Goal: Transaction & Acquisition: Purchase product/service

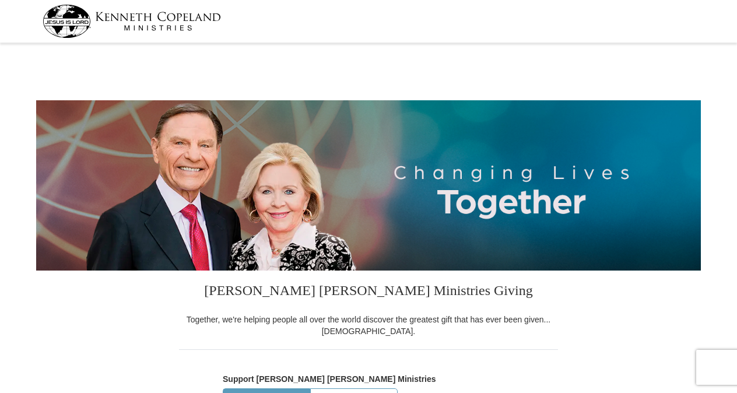
select select "NC"
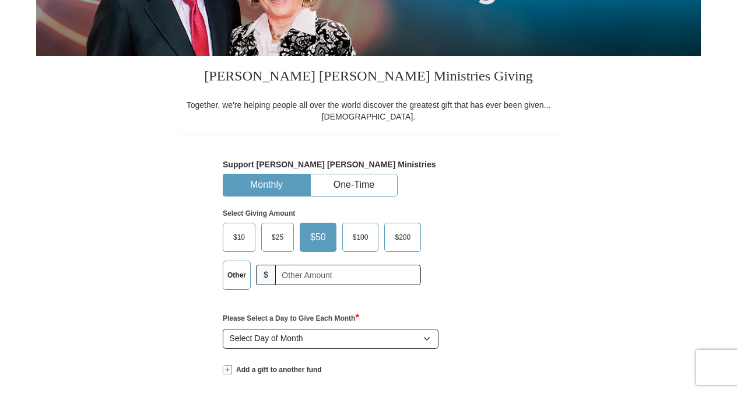
scroll to position [233, 0]
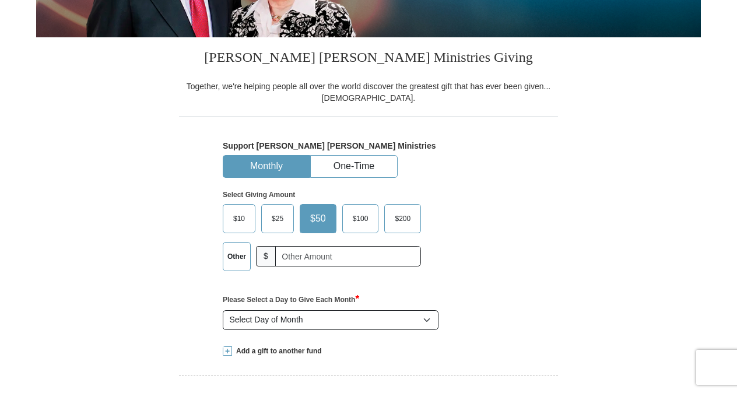
click at [366, 222] on span "$100" at bounding box center [360, 219] width 27 height 18
click at [0, 0] on input "$100" at bounding box center [0, 0] width 0 height 0
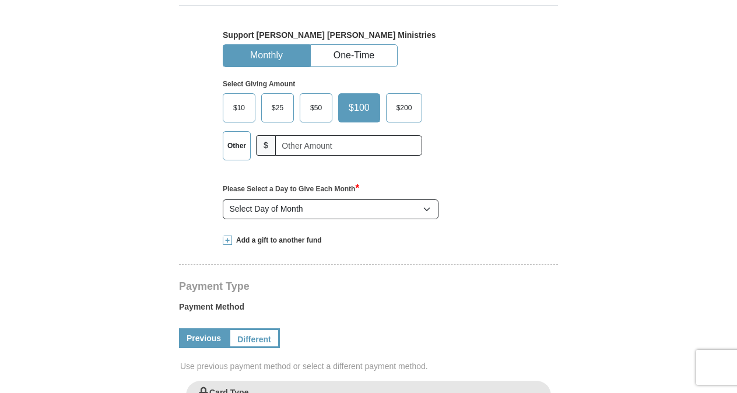
scroll to position [350, 0]
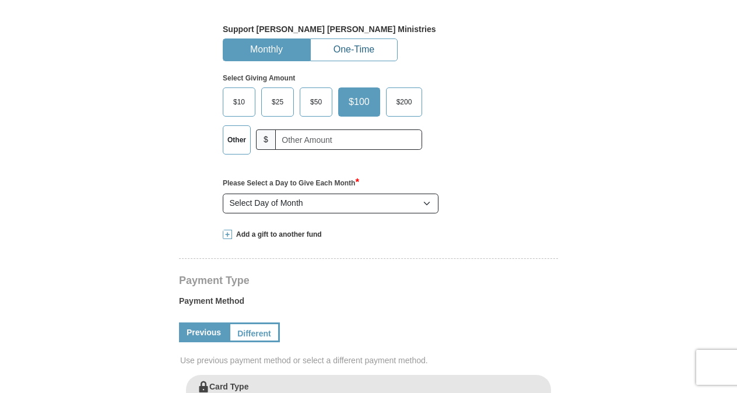
click at [375, 54] on button "One-Time" at bounding box center [354, 50] width 86 height 22
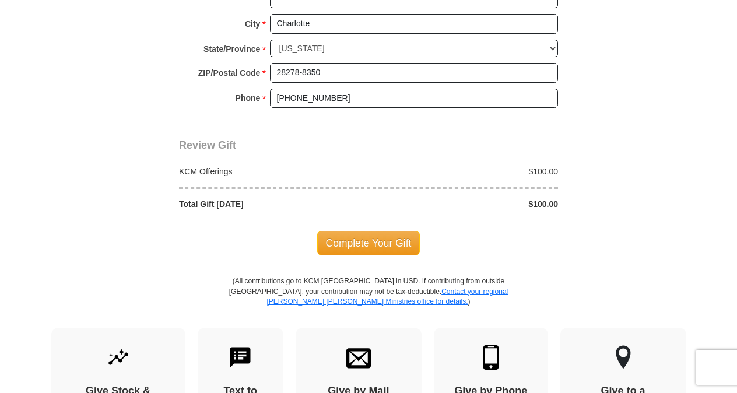
scroll to position [992, 0]
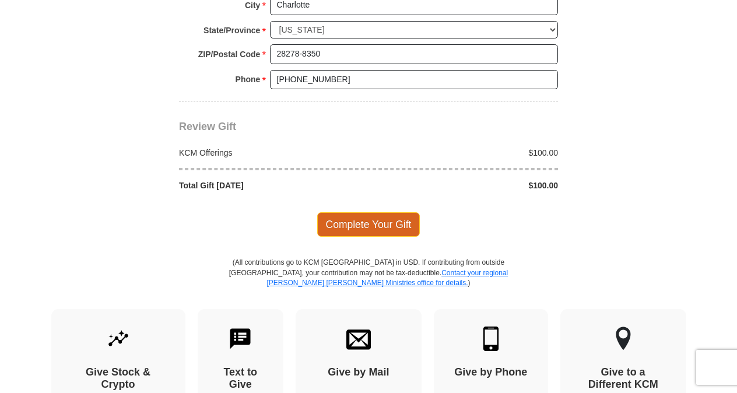
click at [404, 217] on span "Complete Your Gift" at bounding box center [368, 224] width 103 height 25
